Goal: Ask a question

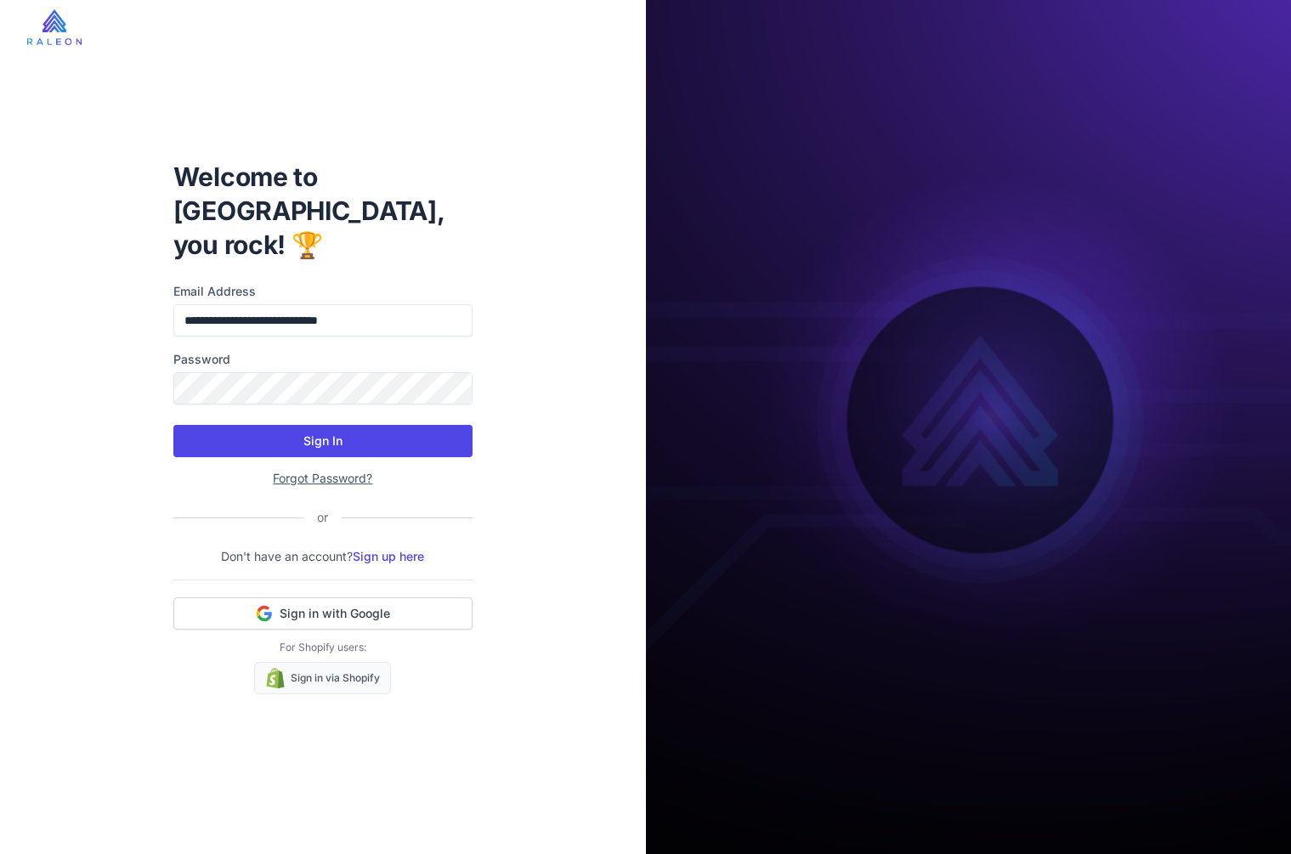
click at [336, 430] on button "Sign In" at bounding box center [322, 441] width 299 height 32
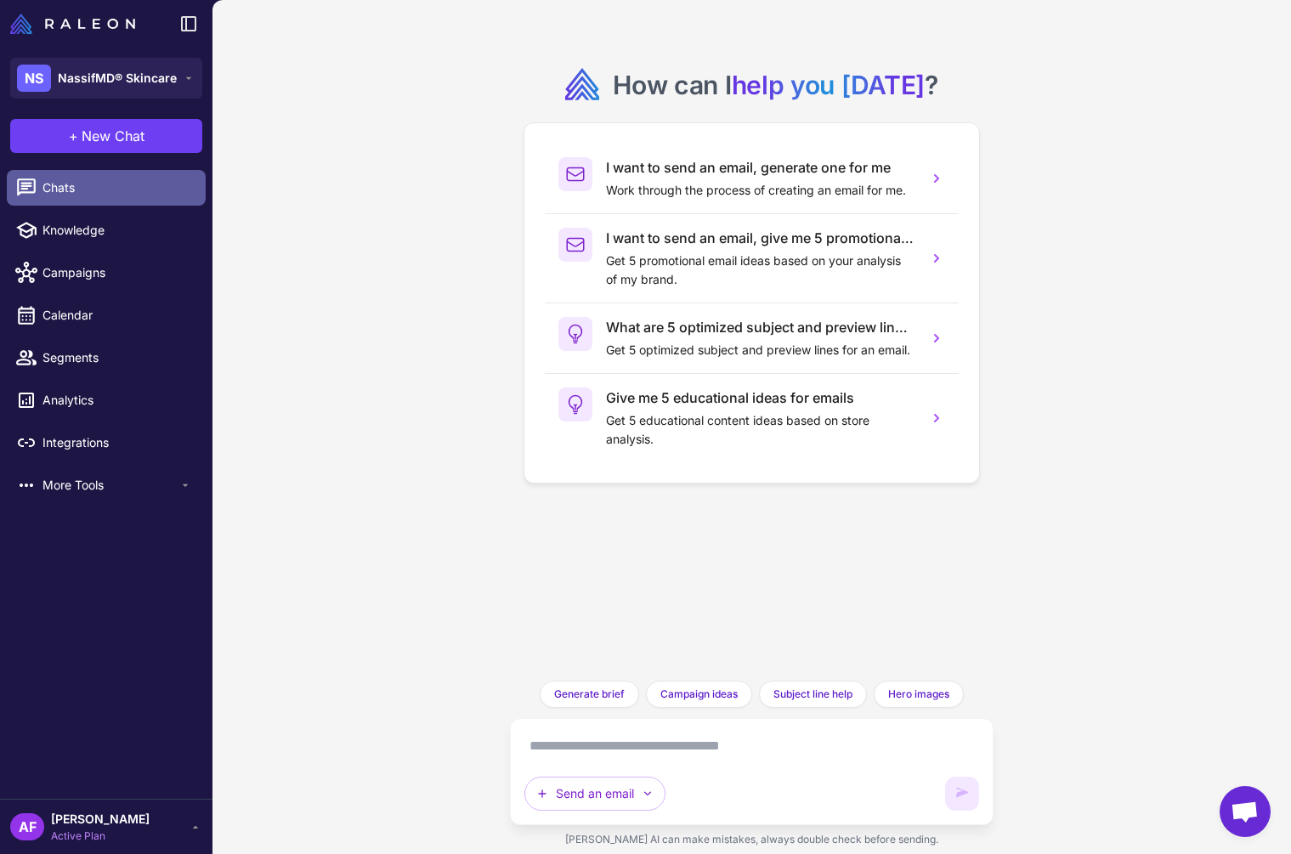
click at [100, 190] on span "Chats" at bounding box center [118, 188] width 150 height 19
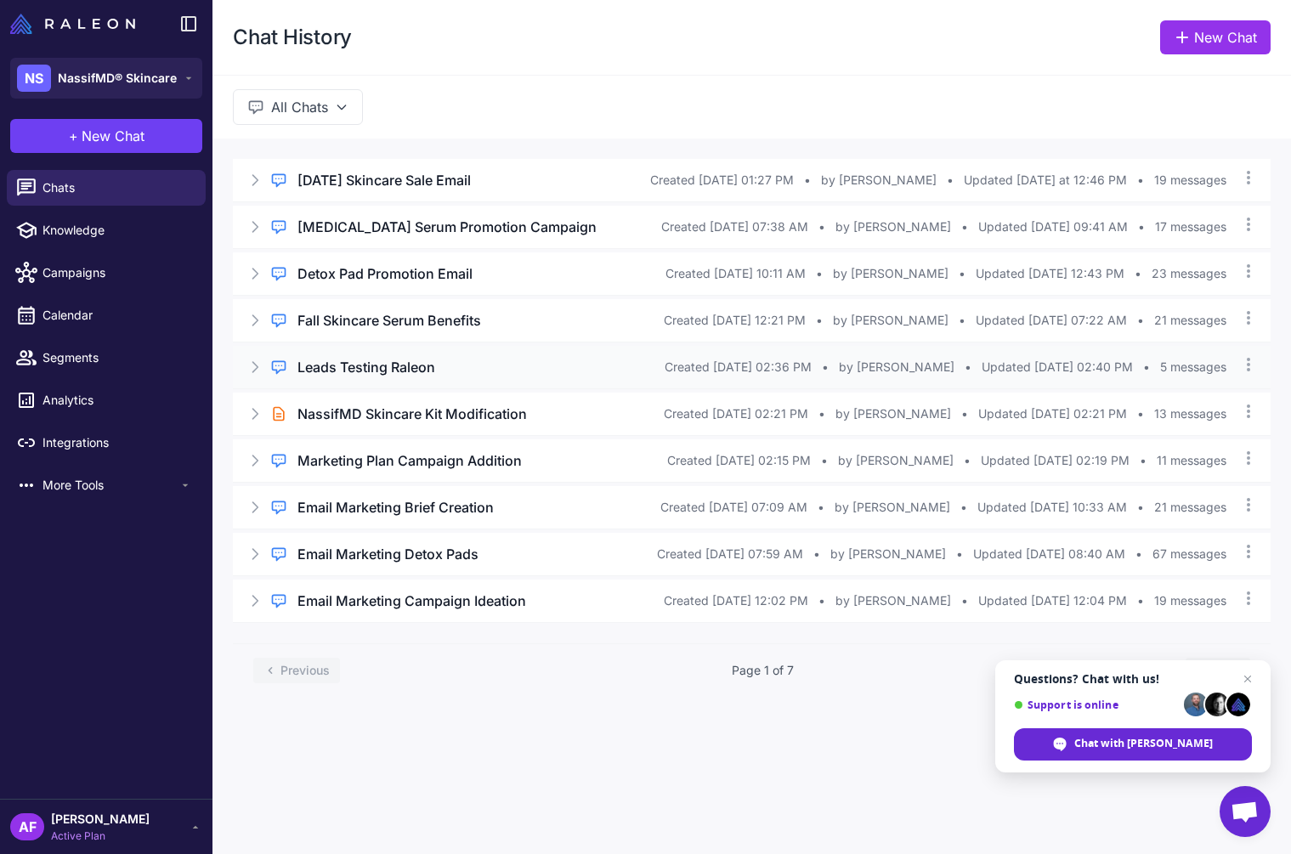
click at [404, 373] on h3 "Leads Testing Raleon" at bounding box center [367, 367] width 138 height 20
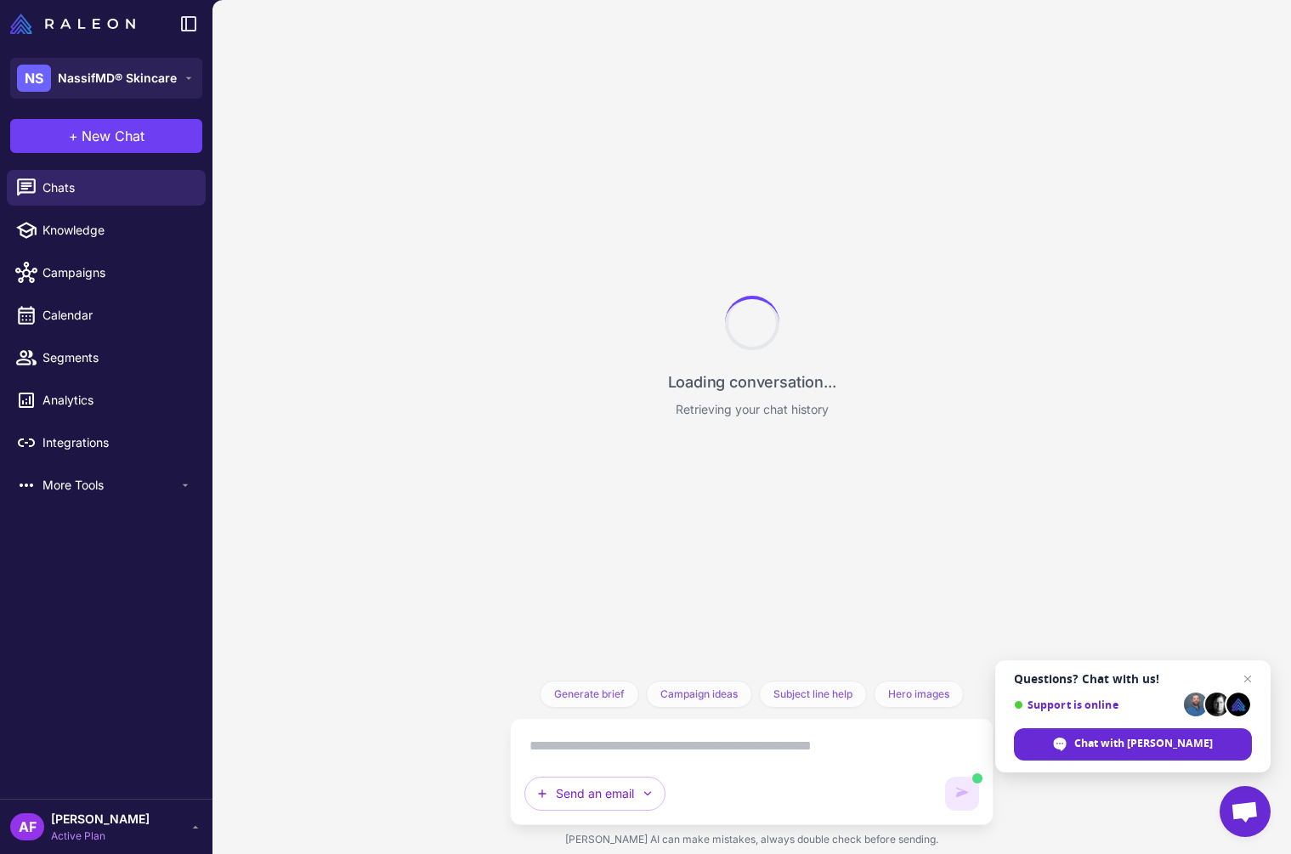
scroll to position [1877, 0]
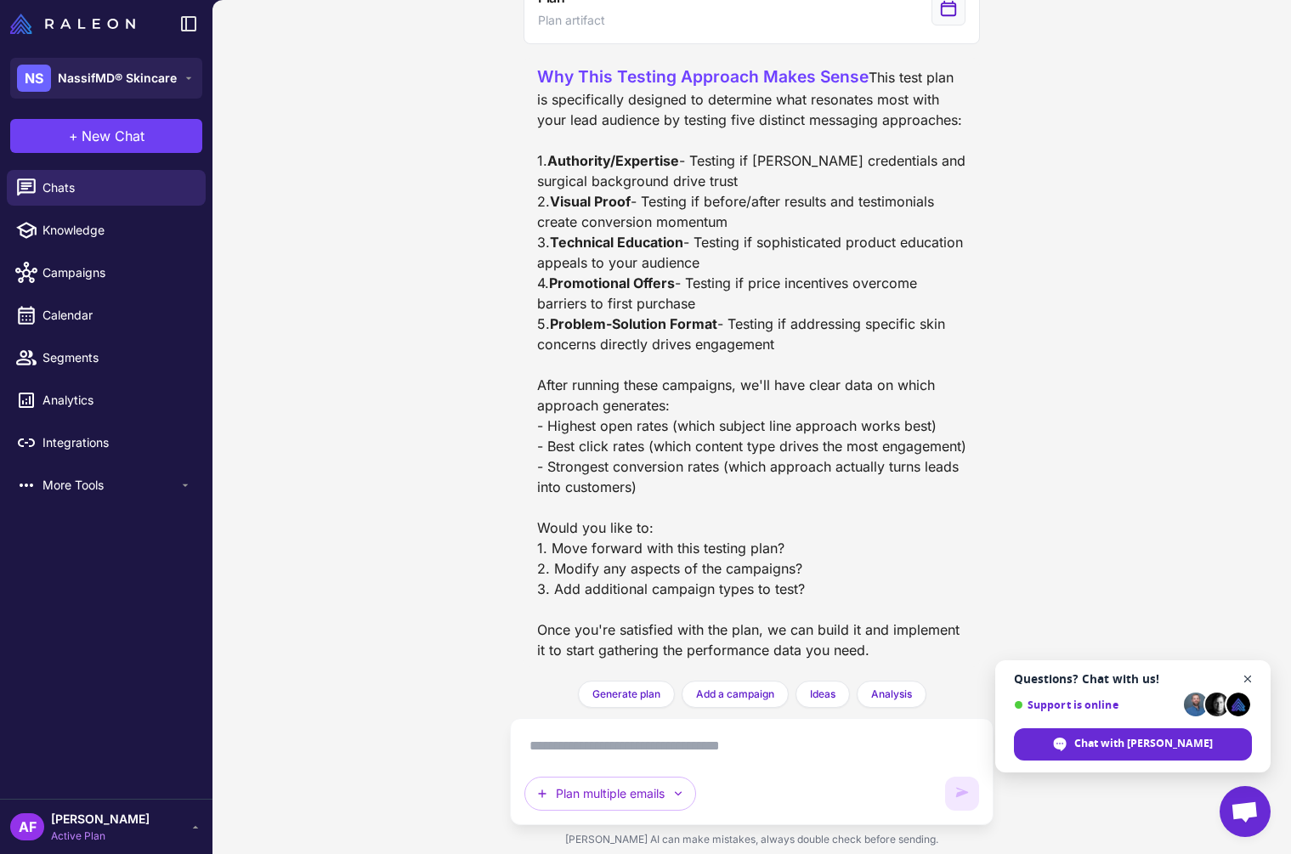
click at [1246, 679] on span "Open chat" at bounding box center [1248, 679] width 21 height 21
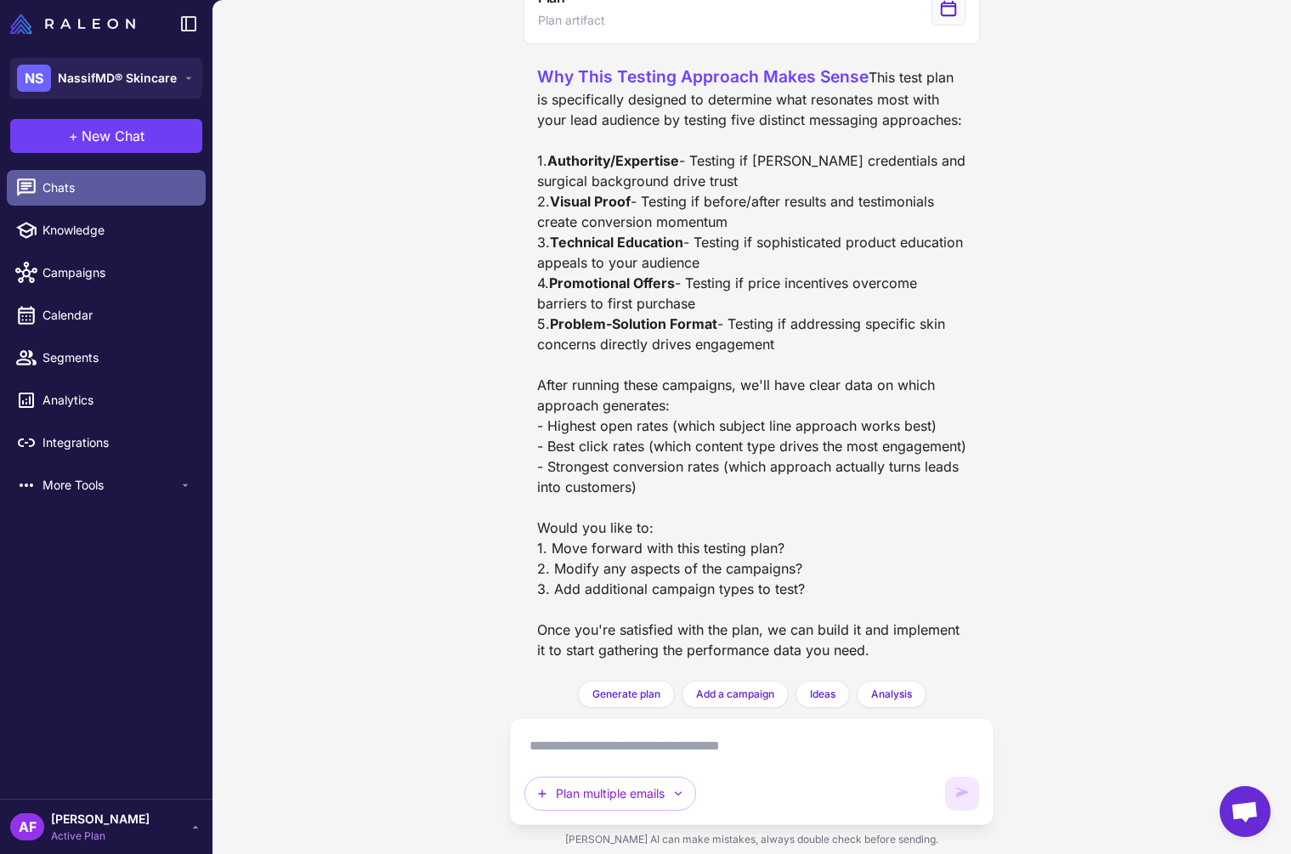
click at [90, 190] on span "Chats" at bounding box center [118, 188] width 150 height 19
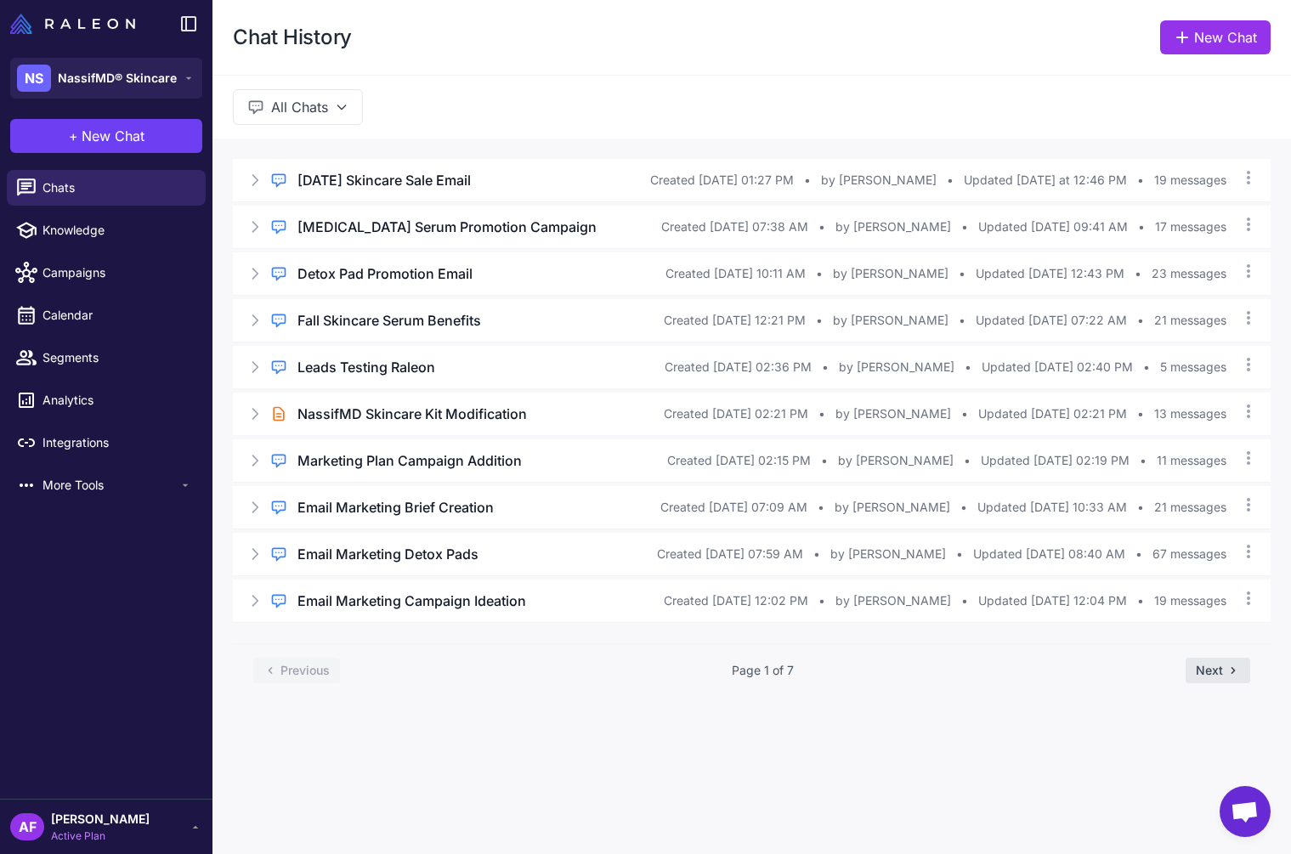
click at [1222, 676] on button "Next" at bounding box center [1218, 671] width 65 height 26
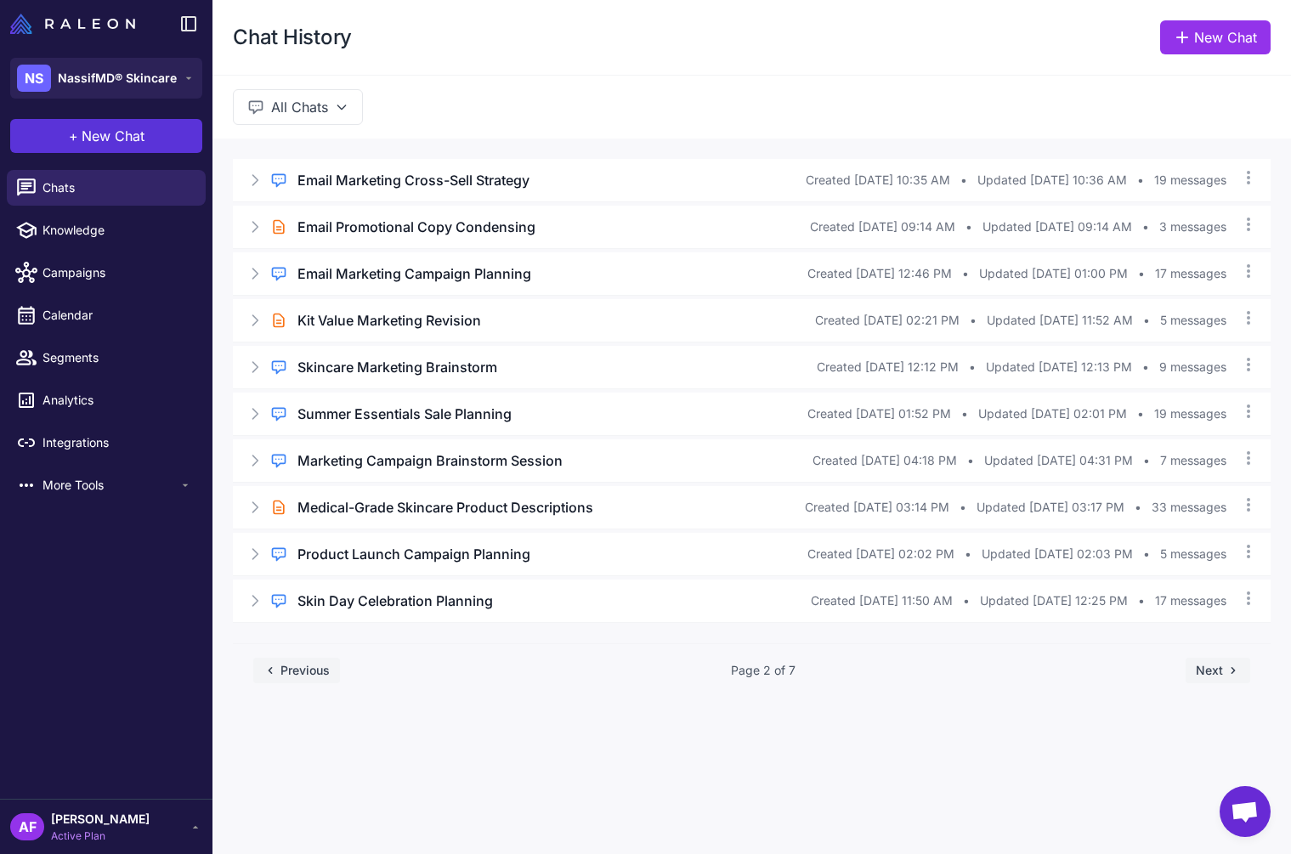
click at [104, 144] on span "New Chat" at bounding box center [113, 136] width 63 height 20
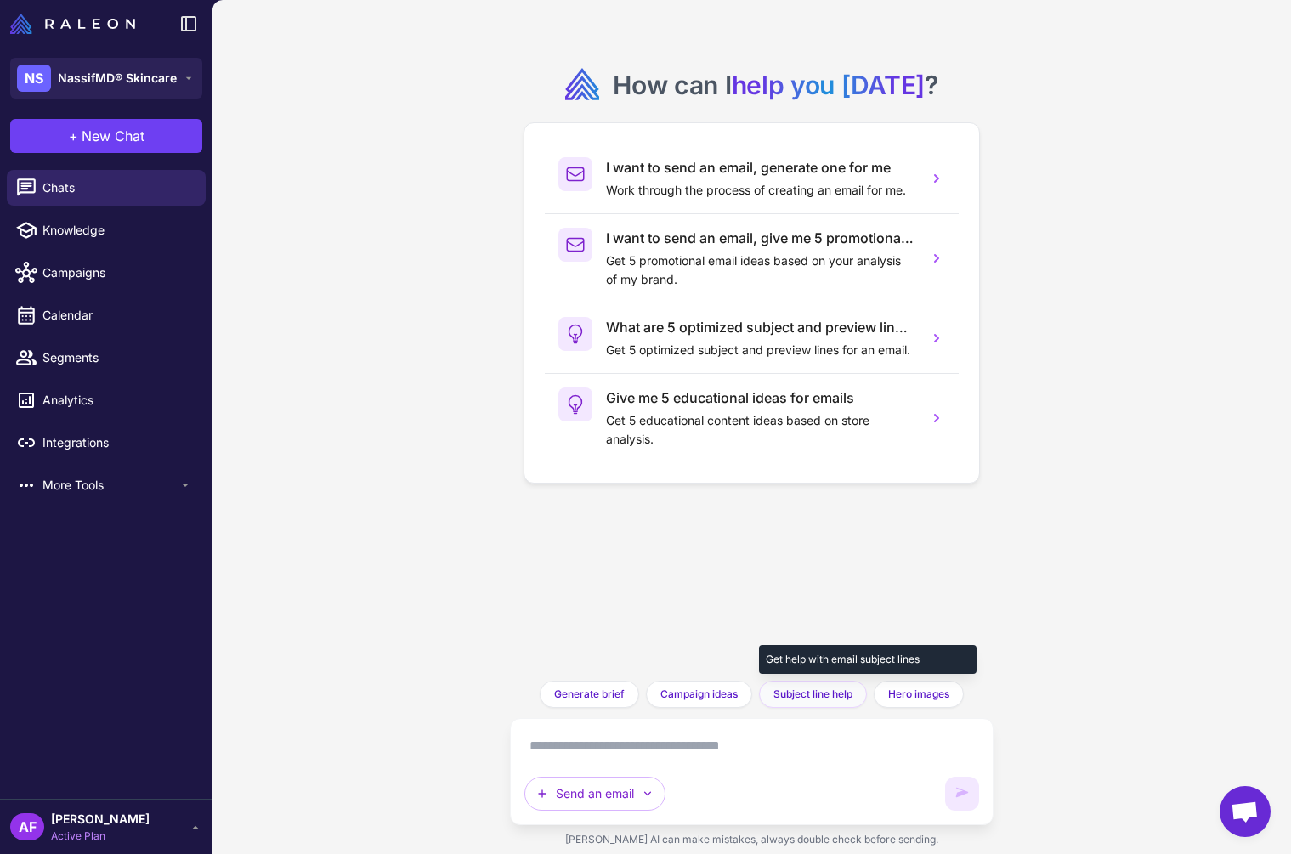
click at [797, 696] on span "Subject line help" at bounding box center [813, 694] width 79 height 15
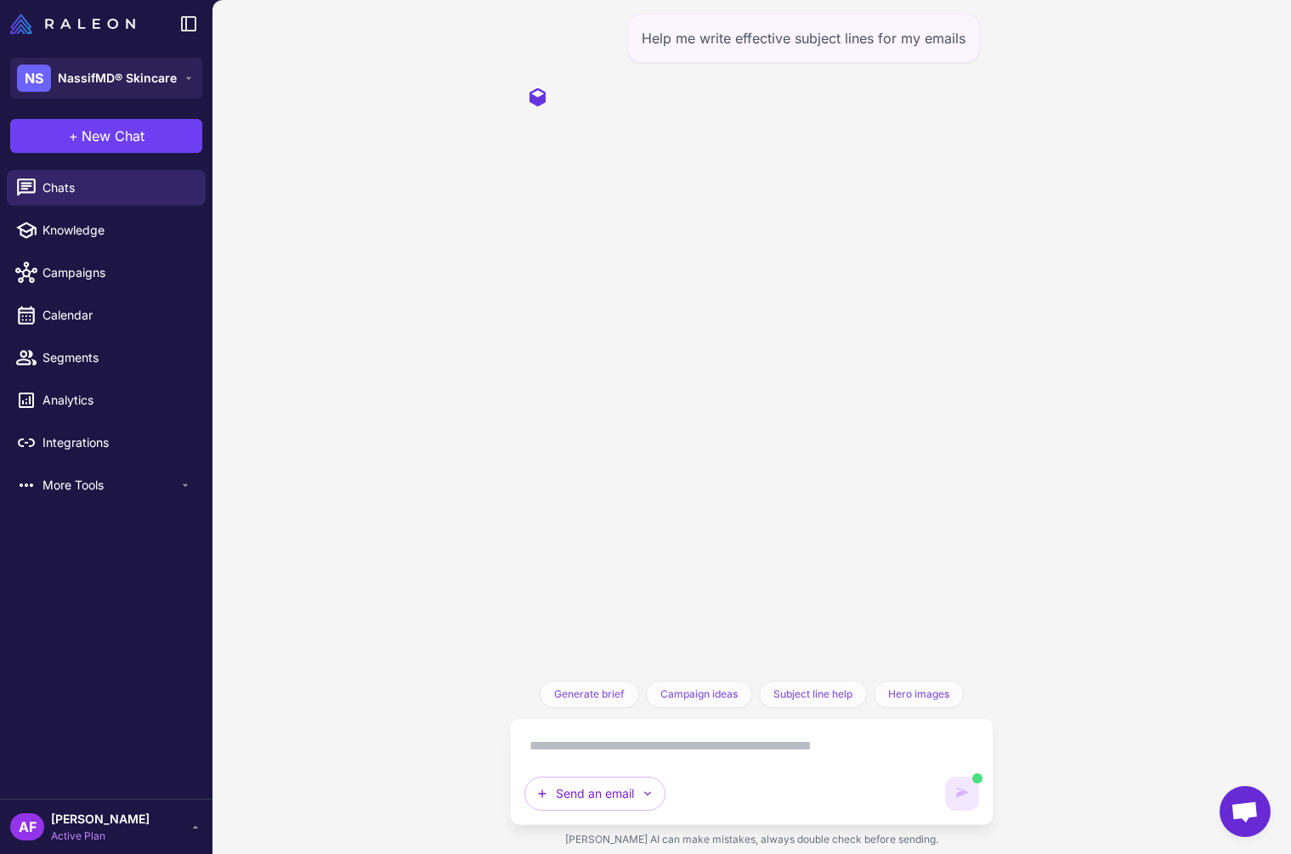
click at [603, 754] on textarea at bounding box center [753, 746] width 456 height 27
type textarea "*"
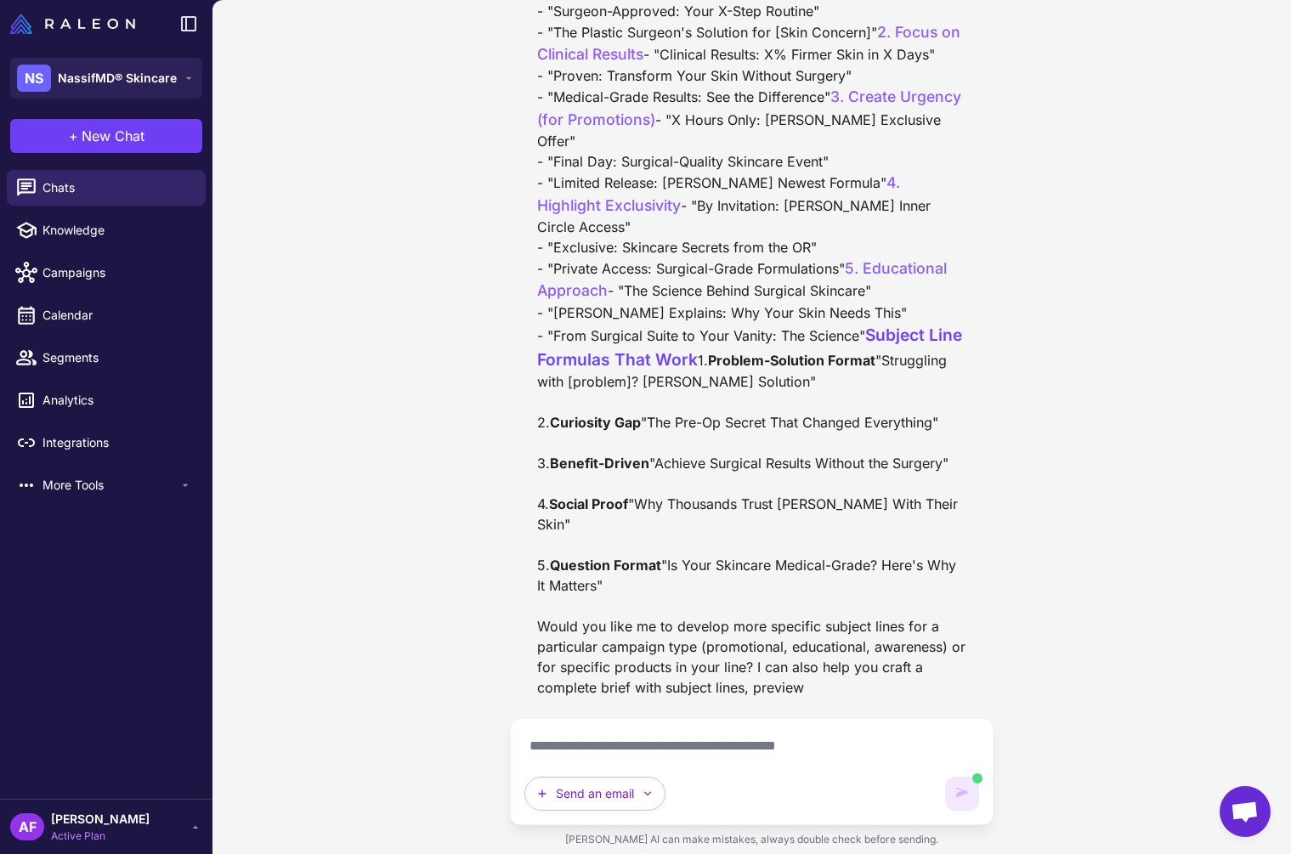
scroll to position [665, 0]
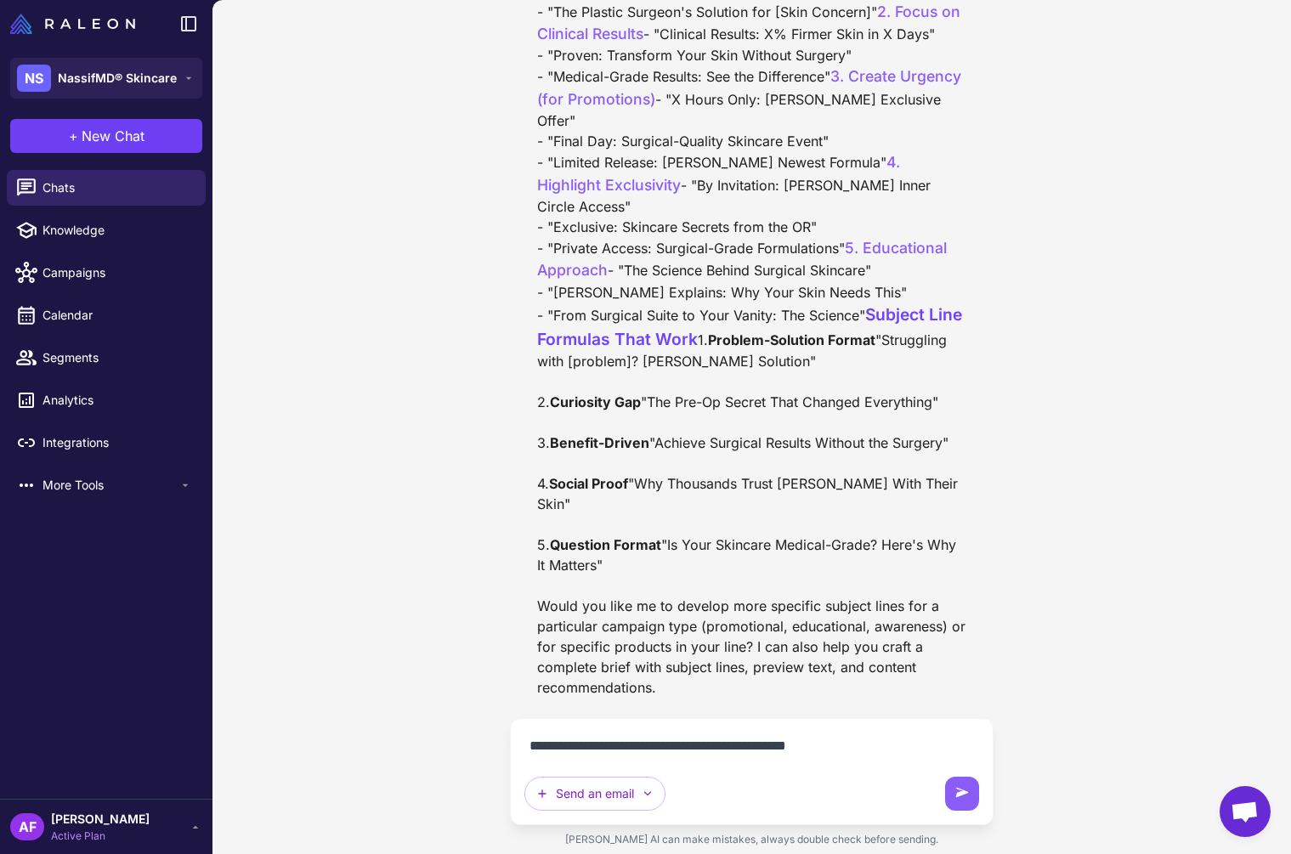
drag, startPoint x: 784, startPoint y: 747, endPoint x: 918, endPoint y: 749, distance: 134.3
click at [918, 749] on textarea "**********" at bounding box center [753, 746] width 456 height 27
type textarea "**********"
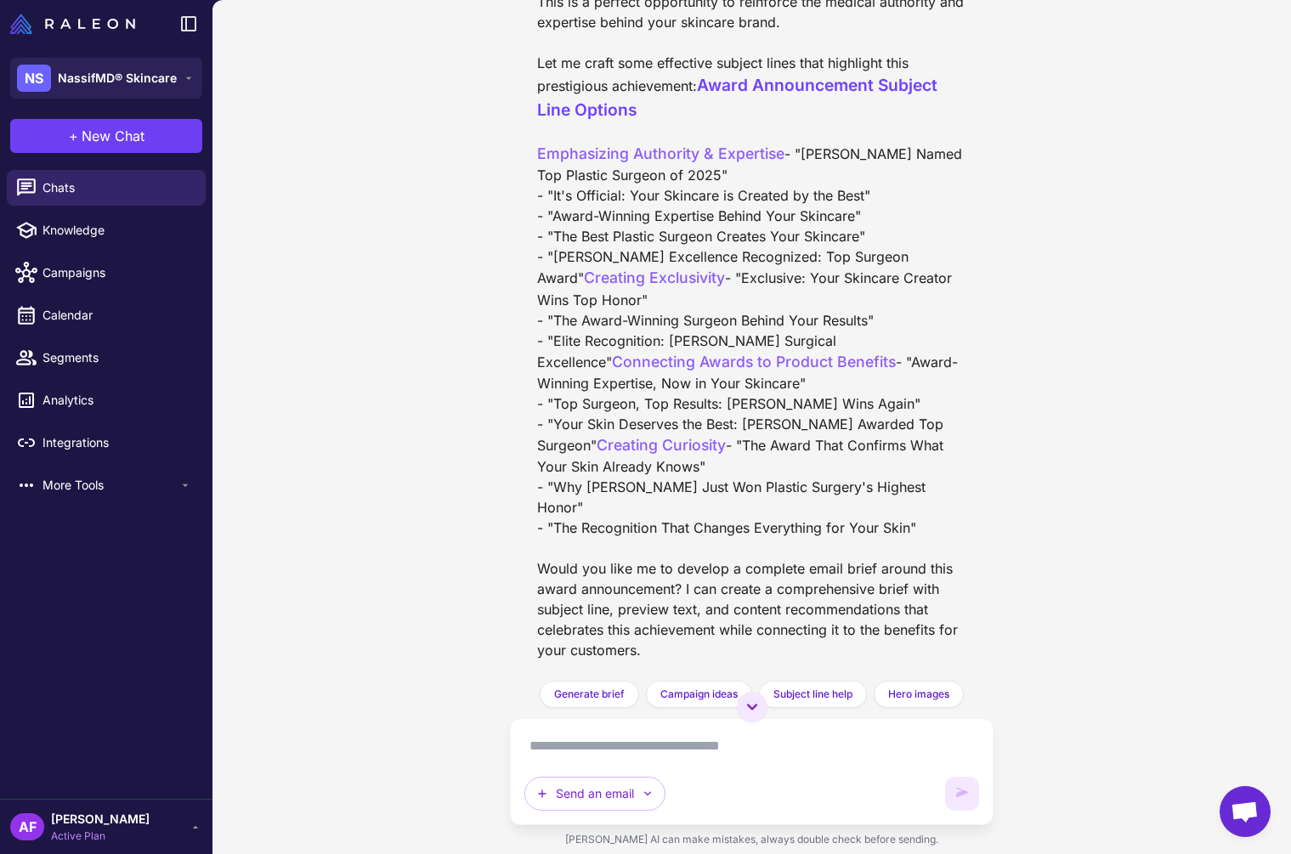
scroll to position [1529, 0]
drag, startPoint x: 872, startPoint y: 351, endPoint x: 554, endPoint y: 360, distance: 318.1
click at [554, 360] on div "I'd be happy to help you create compelling subject lines to announce [PERSON_NA…" at bounding box center [752, 306] width 430 height 710
copy div "The Award-Winning Surgeon Behind Your Results"
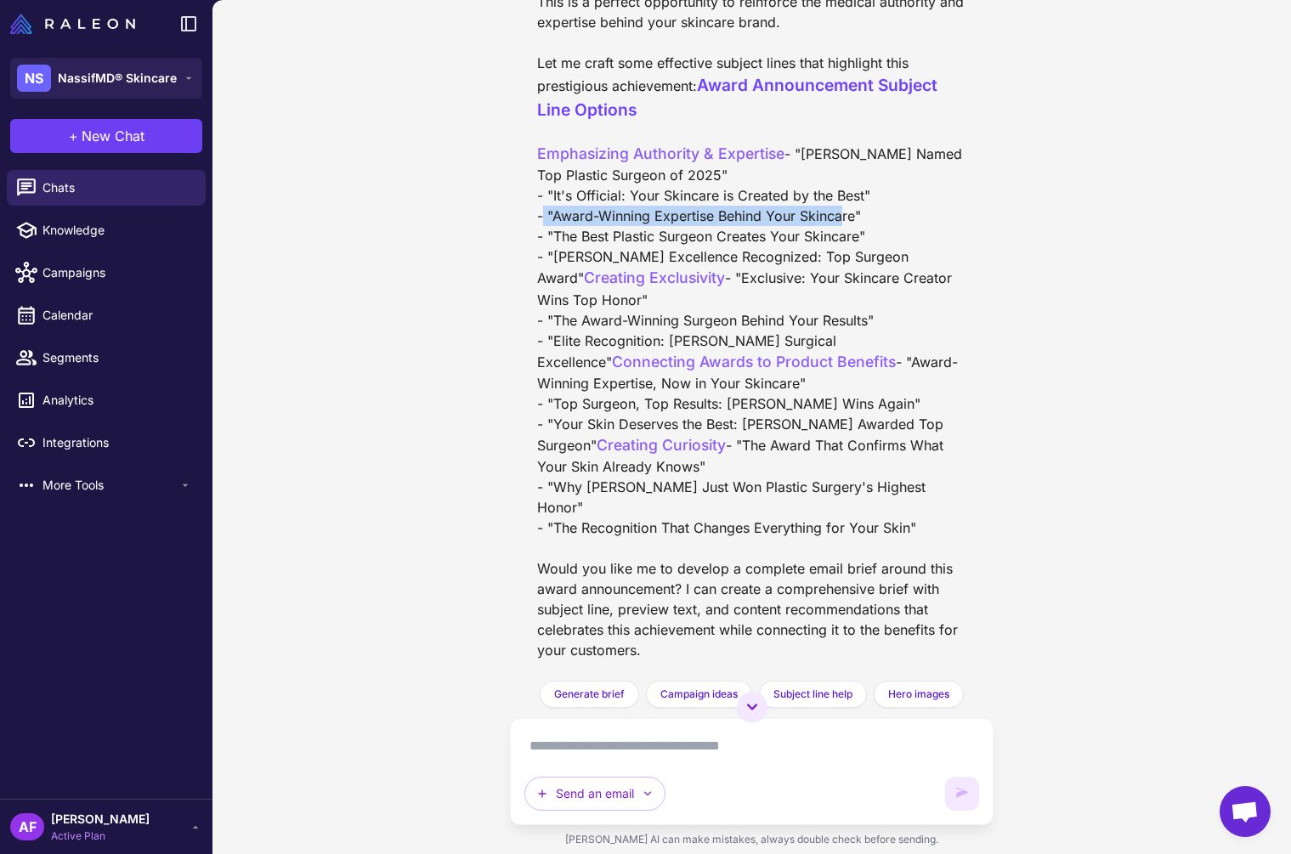
drag, startPoint x: 857, startPoint y: 296, endPoint x: 554, endPoint y: 303, distance: 302.7
click at [554, 303] on div "I'd be happy to help you create compelling subject lines to announce [PERSON_NA…" at bounding box center [752, 306] width 430 height 710
copy div "Award-Winning Expertise Behind Your Skincare"
